Goal: Transaction & Acquisition: Obtain resource

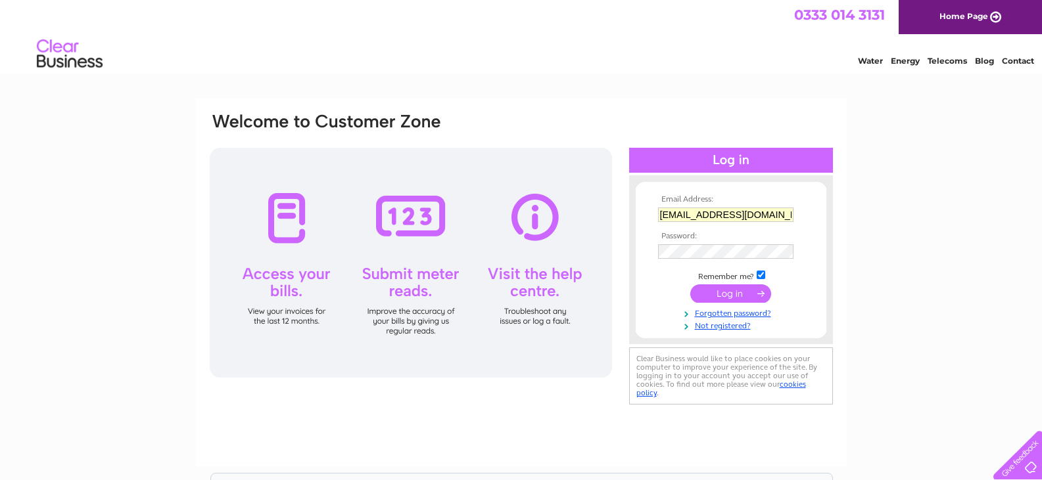
click at [720, 294] on input "submit" at bounding box center [730, 294] width 81 height 18
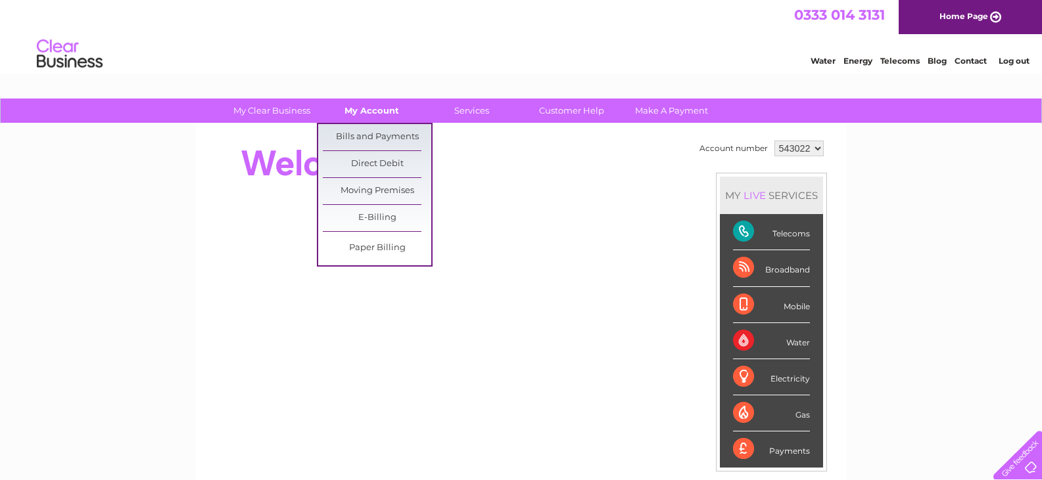
click at [380, 108] on link "My Account" at bounding box center [371, 111] width 108 height 24
click at [369, 135] on link "Bills and Payments" at bounding box center [377, 137] width 108 height 26
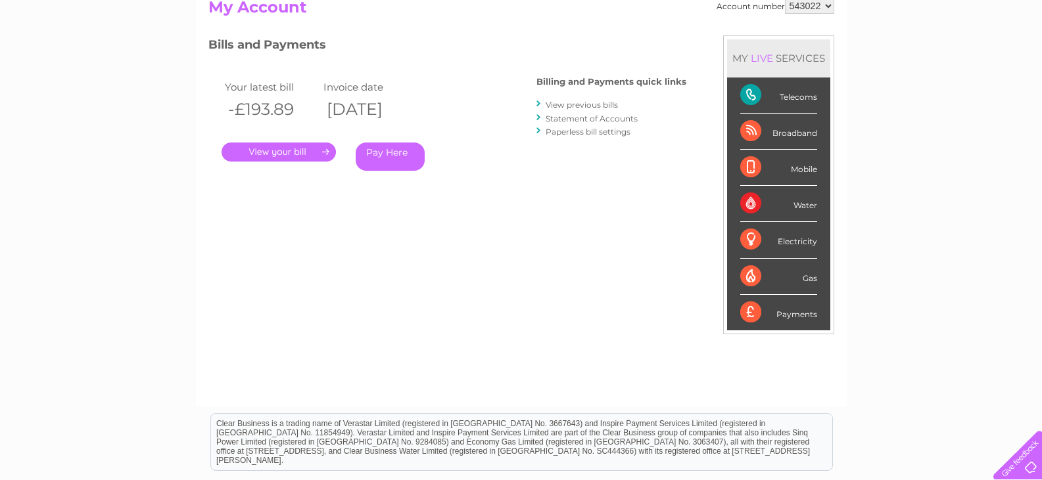
scroll to position [131, 0]
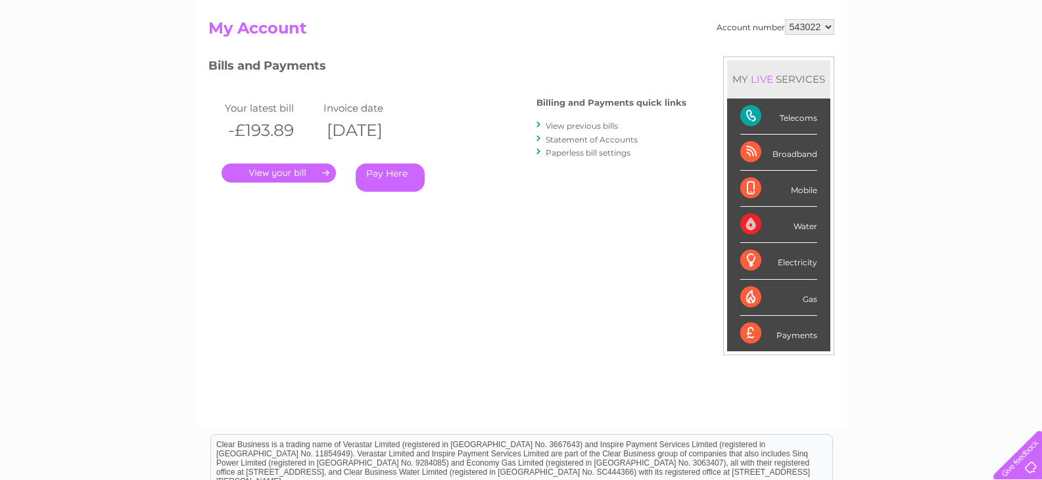
click at [246, 174] on link "." at bounding box center [278, 173] width 114 height 19
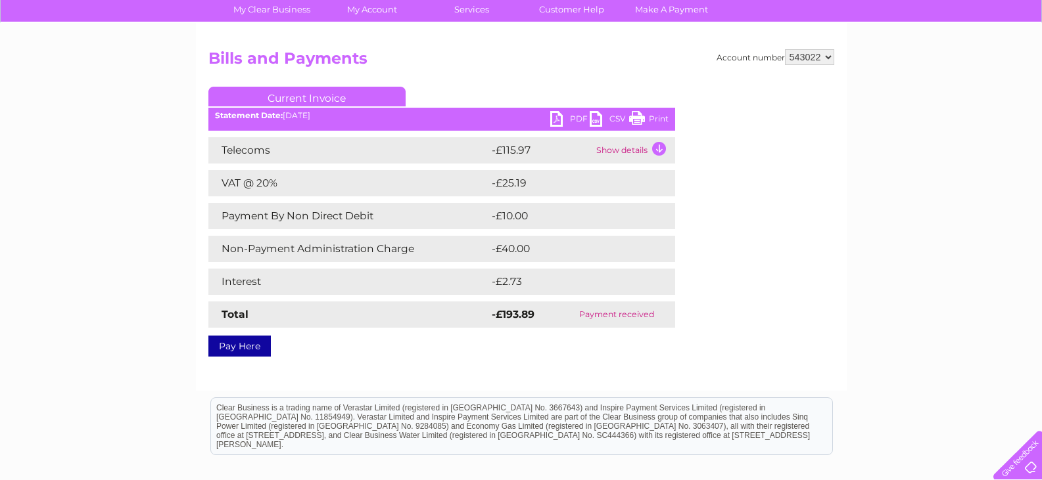
scroll to position [131, 0]
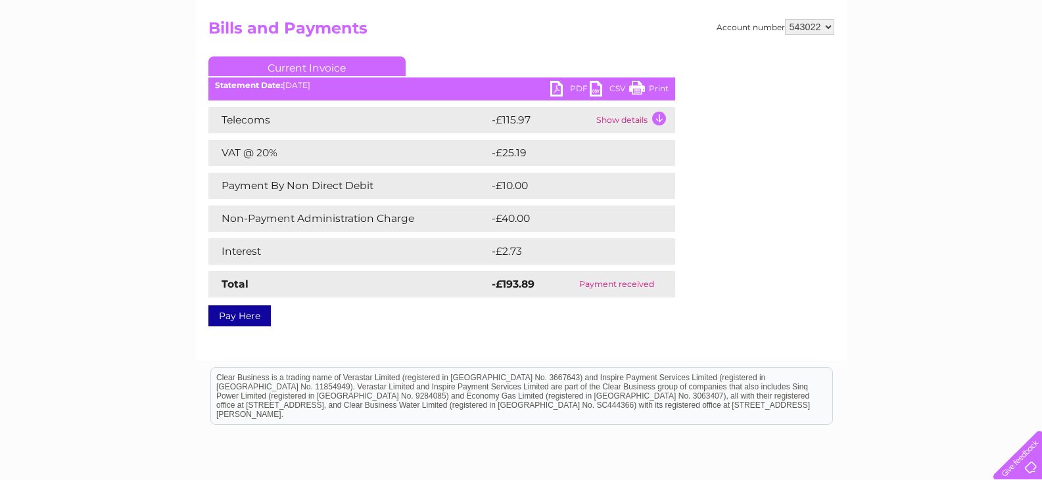
click at [591, 87] on link "CSV" at bounding box center [608, 90] width 39 height 19
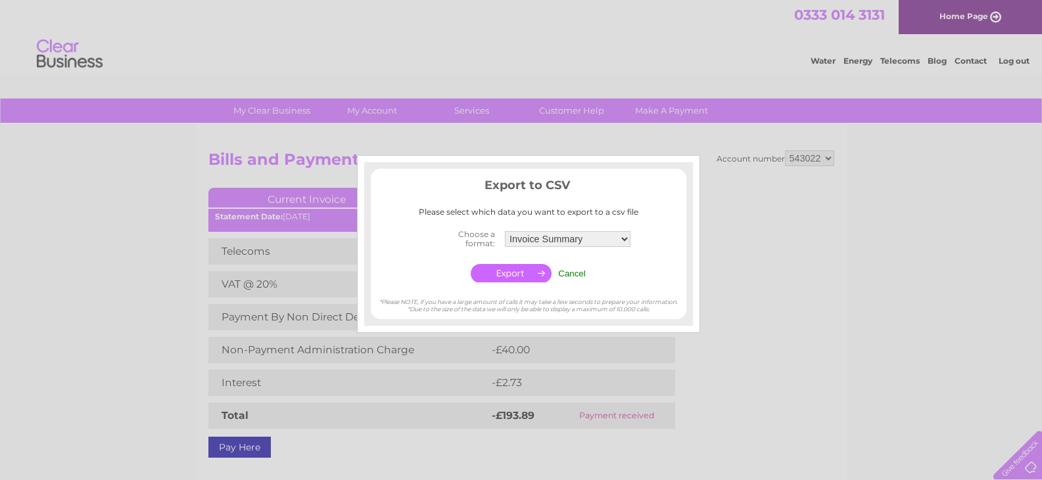
click at [569, 267] on td "Cancel" at bounding box center [572, 273] width 34 height 25
click at [570, 274] on input "Cancel" at bounding box center [572, 274] width 28 height 10
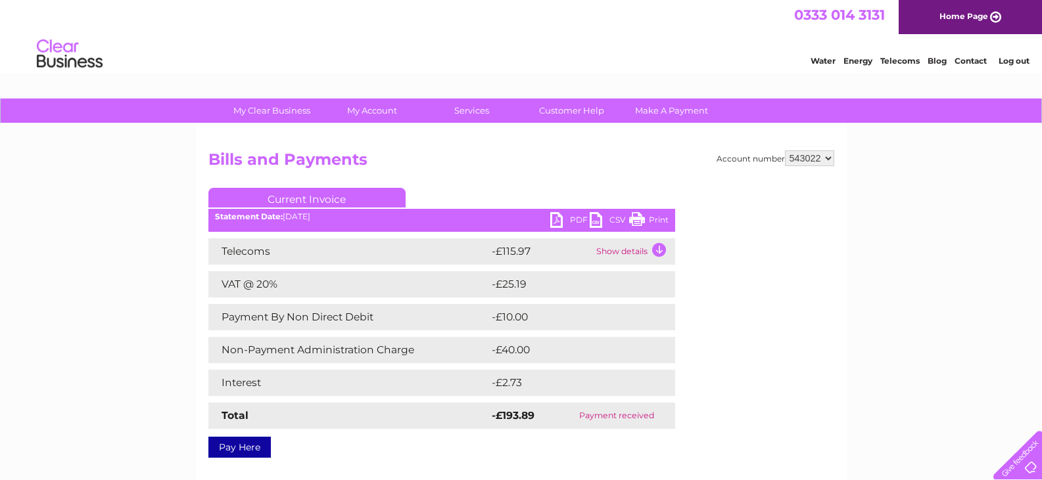
click at [562, 219] on link "PDF" at bounding box center [569, 221] width 39 height 19
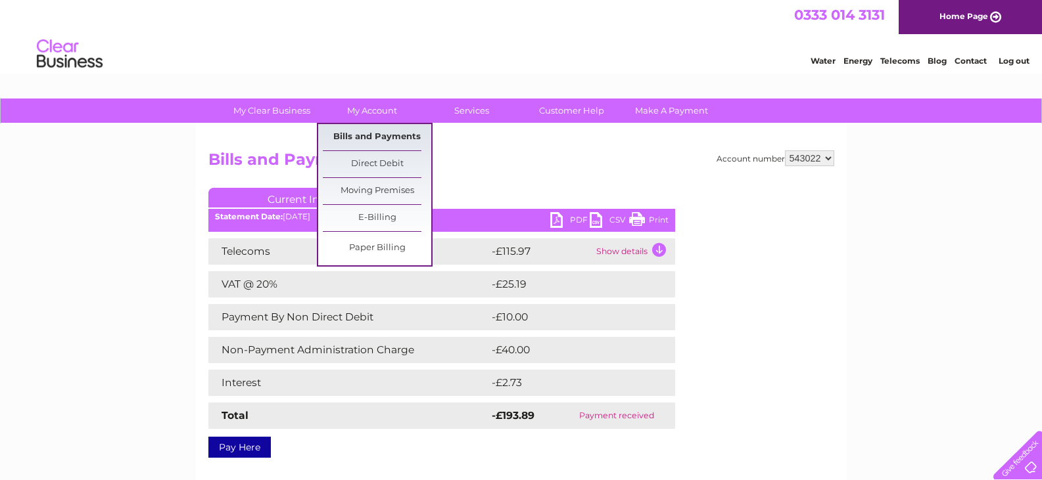
click at [377, 136] on link "Bills and Payments" at bounding box center [377, 137] width 108 height 26
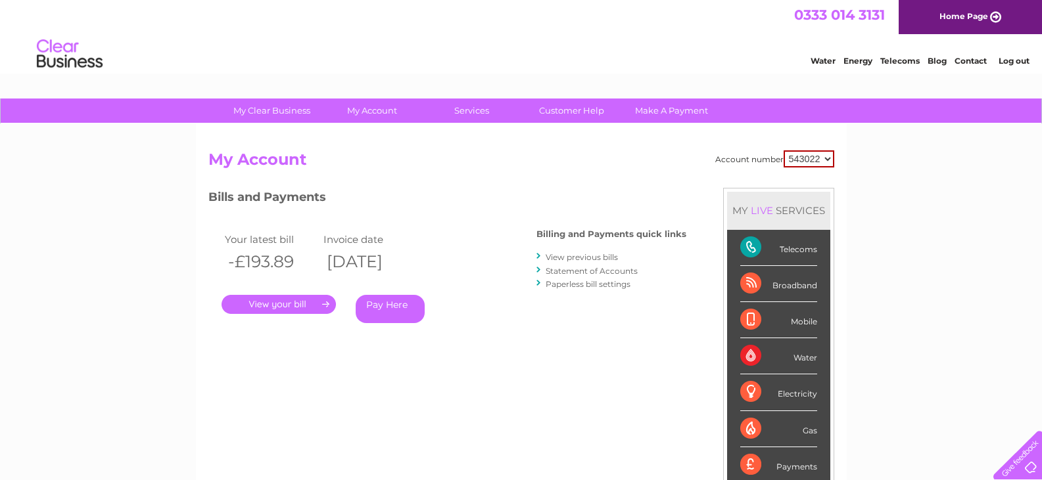
click at [588, 257] on link "View previous bills" at bounding box center [581, 257] width 72 height 10
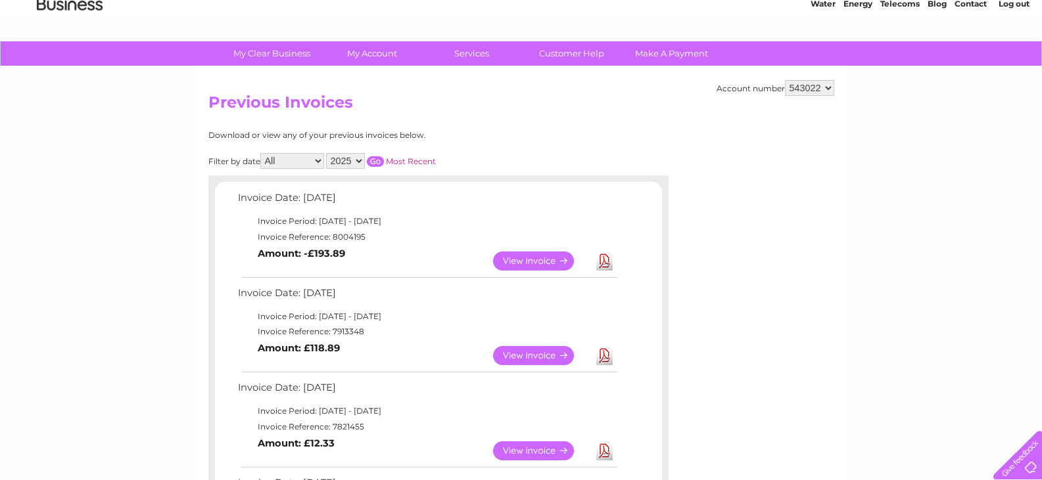
scroll to position [131, 0]
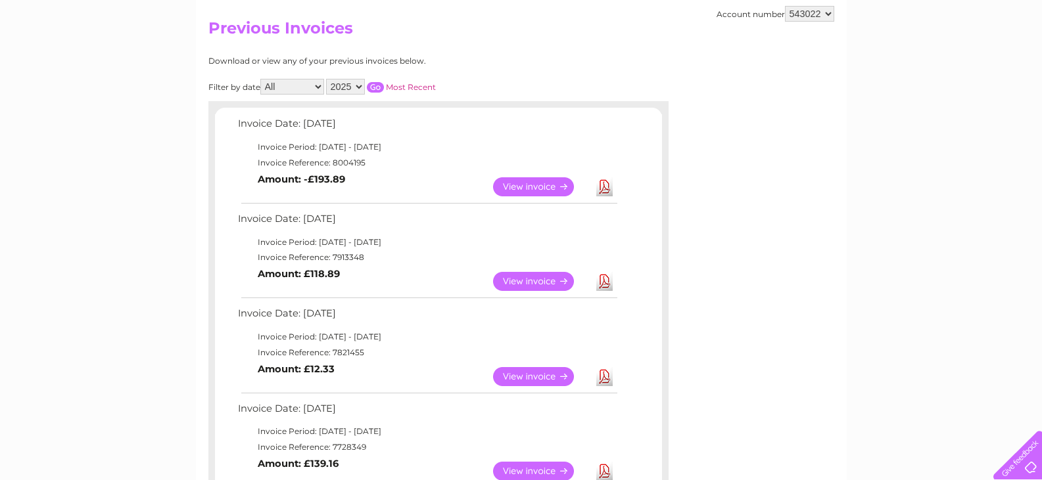
click at [545, 285] on link "View" at bounding box center [541, 281] width 97 height 19
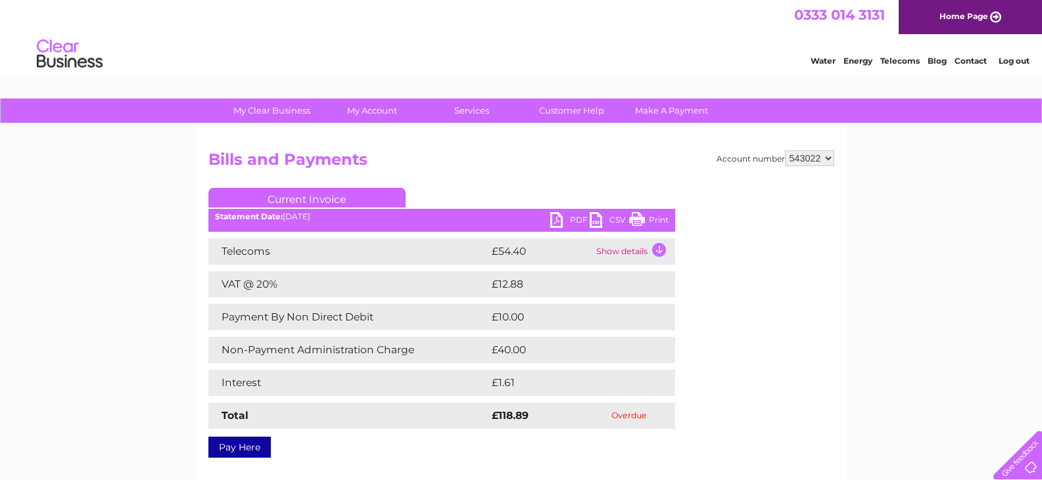
scroll to position [66, 0]
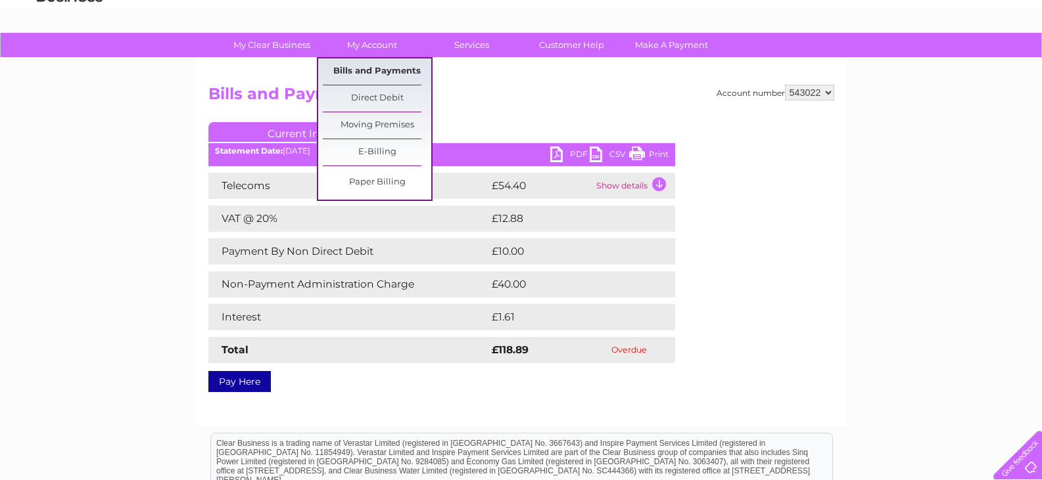
click at [377, 70] on link "Bills and Payments" at bounding box center [377, 71] width 108 height 26
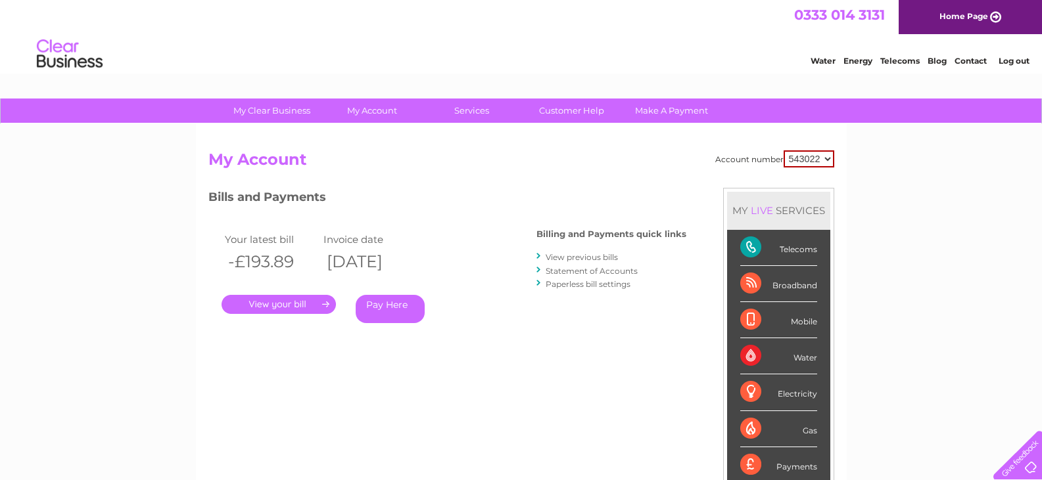
click at [569, 256] on link "View previous bills" at bounding box center [581, 257] width 72 height 10
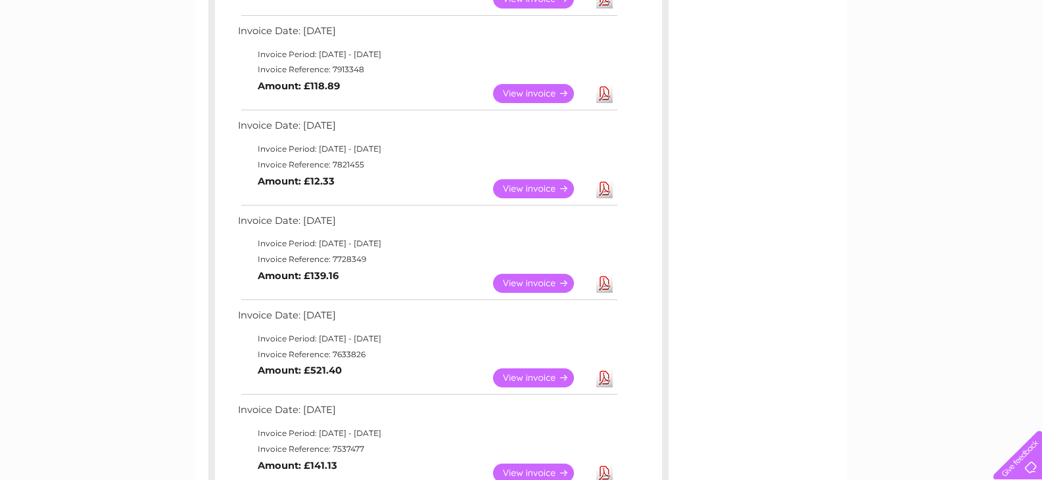
scroll to position [329, 0]
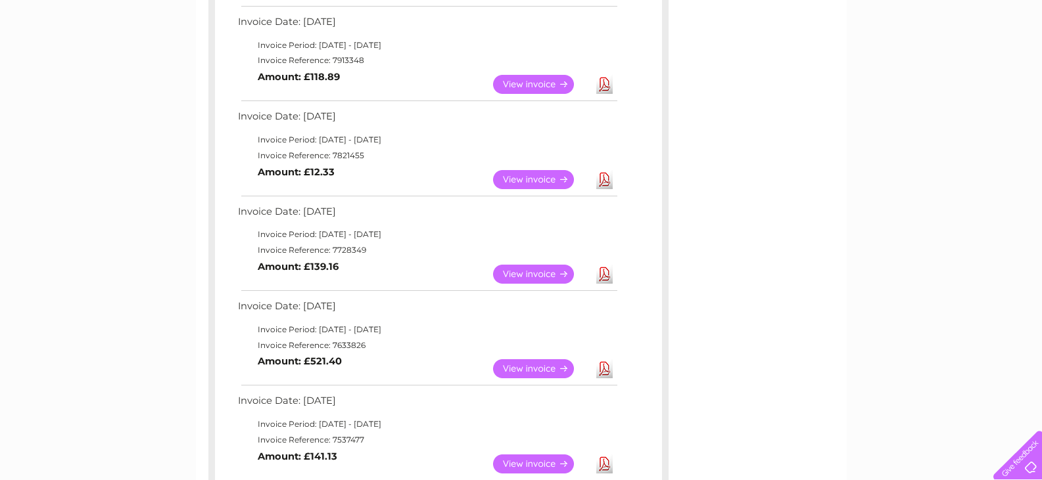
click at [528, 177] on link "View" at bounding box center [541, 179] width 97 height 19
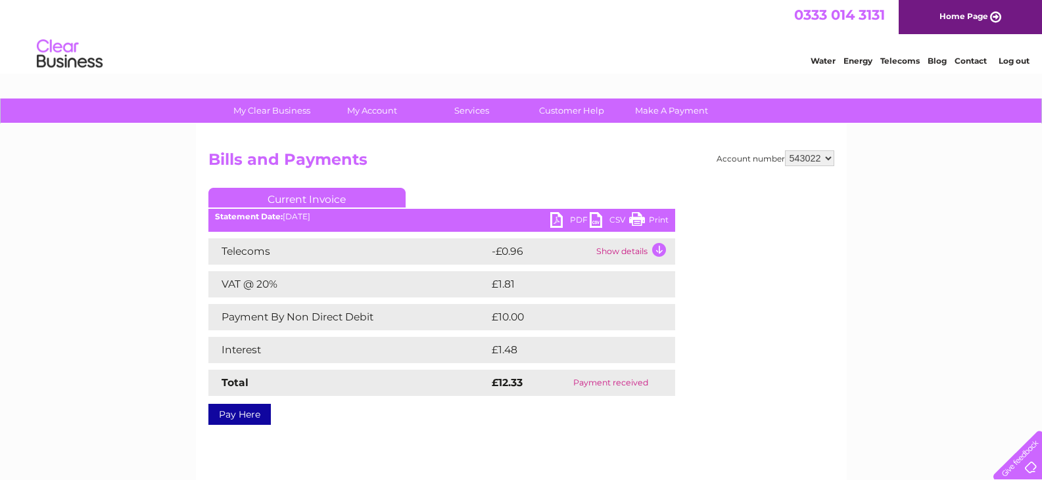
click at [563, 218] on link "PDF" at bounding box center [569, 221] width 39 height 19
